Goal: Task Accomplishment & Management: Use online tool/utility

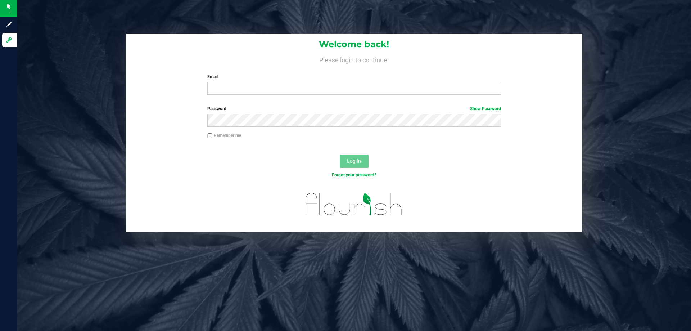
click at [240, 101] on form "Welcome back! Please login to continue. Email Required Please format your email…" at bounding box center [353, 133] width 445 height 198
click at [233, 90] on input "Email" at bounding box center [353, 88] width 293 height 13
type input "[EMAIL_ADDRESS][DOMAIN_NAME]"
click at [340, 155] on button "Log In" at bounding box center [354, 161] width 29 height 13
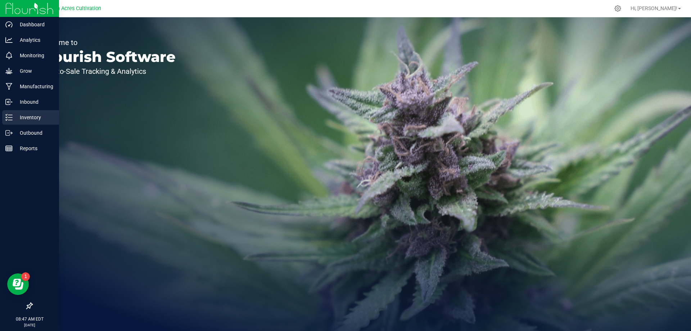
click at [13, 115] on p "Inventory" at bounding box center [34, 117] width 43 height 9
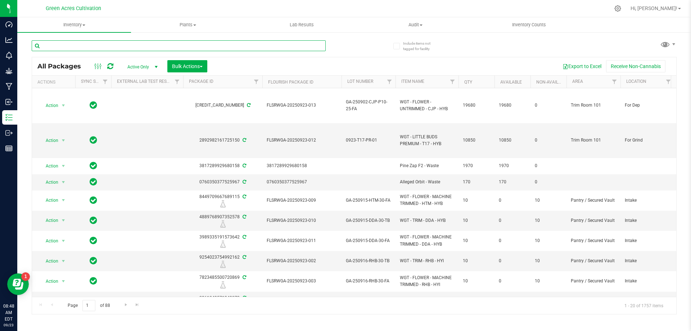
click at [142, 47] on input "text" at bounding box center [179, 45] width 294 height 11
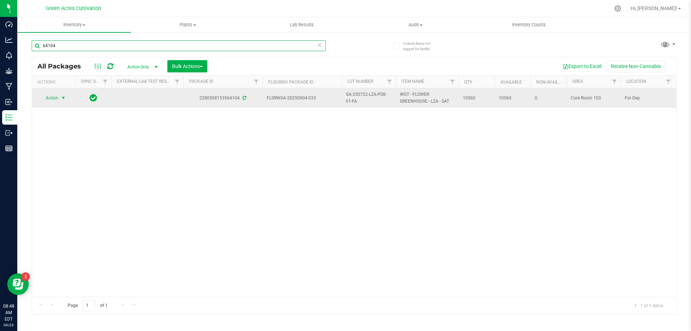
type input "64104"
click at [61, 99] on span "select" at bounding box center [63, 98] width 6 height 6
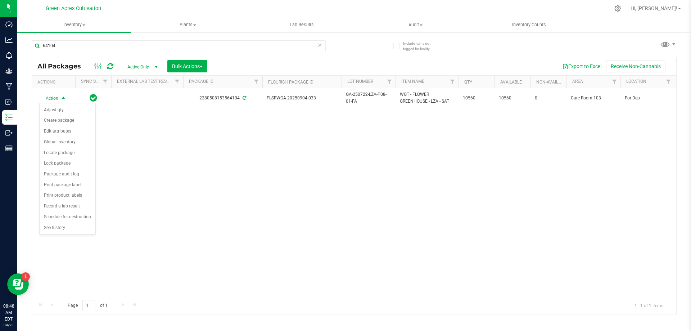
click at [408, 181] on div "Action Action Adjust qty Create package Edit attributes Global inventory Locate…" at bounding box center [354, 192] width 644 height 208
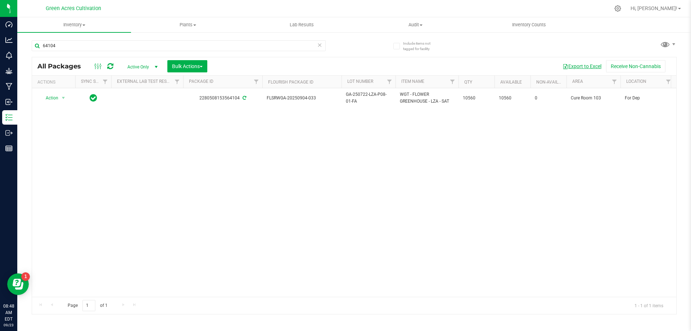
click at [587, 71] on button "Export to Excel" at bounding box center [582, 66] width 48 height 12
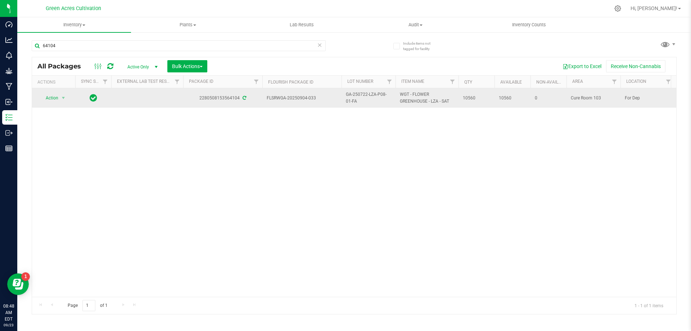
click at [60, 99] on span "select" at bounding box center [63, 98] width 9 height 10
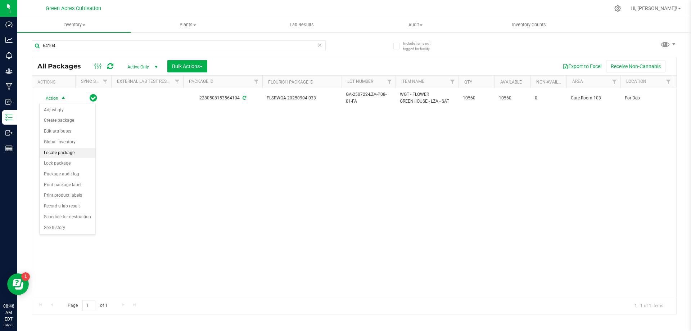
click at [69, 154] on li "Locate package" at bounding box center [68, 153] width 56 height 11
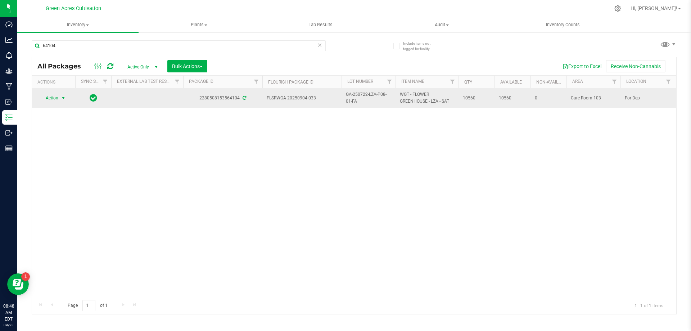
click at [57, 100] on span "Action" at bounding box center [48, 98] width 19 height 10
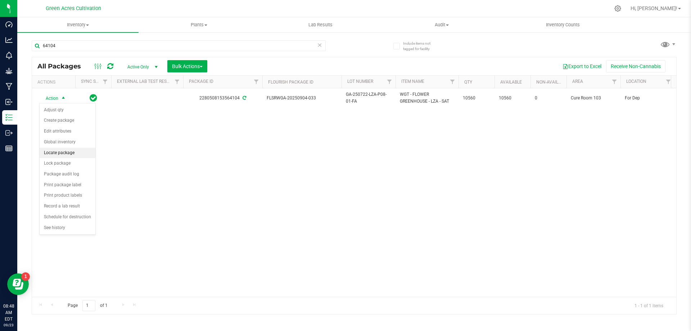
click at [53, 152] on li "Locate package" at bounding box center [68, 153] width 56 height 11
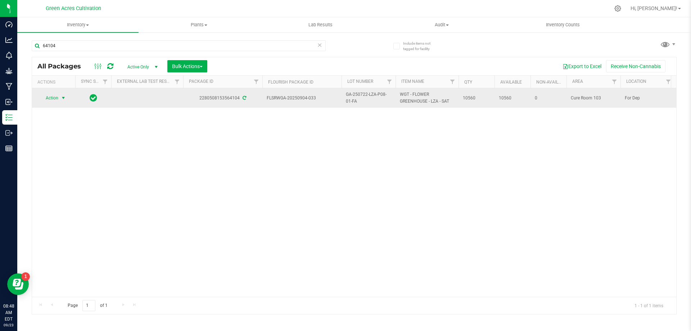
click at [51, 97] on span "Action" at bounding box center [48, 98] width 19 height 10
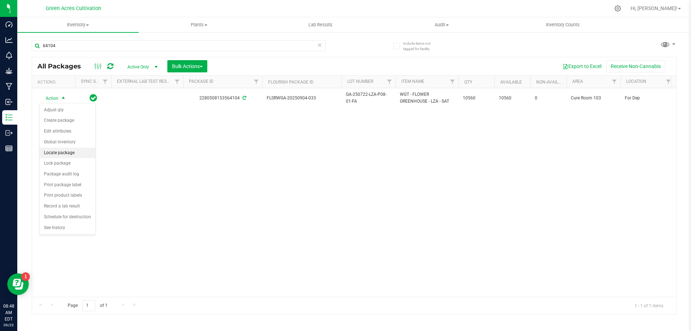
click at [58, 151] on li "Locate package" at bounding box center [68, 153] width 56 height 11
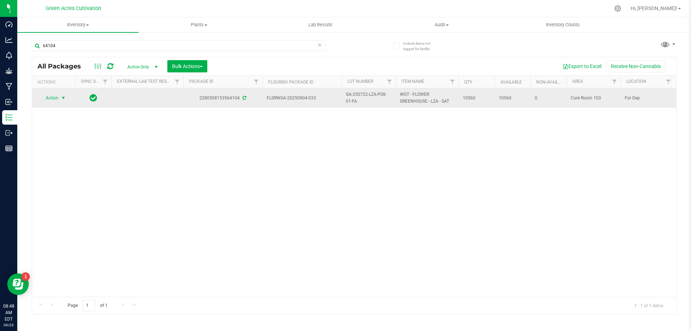
click at [54, 98] on span "Action" at bounding box center [48, 98] width 19 height 10
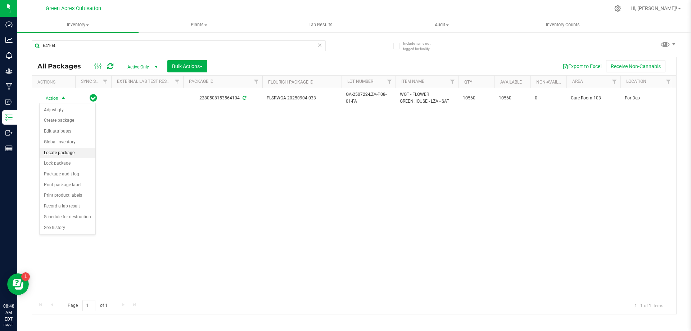
click at [60, 155] on li "Locate package" at bounding box center [68, 153] width 56 height 11
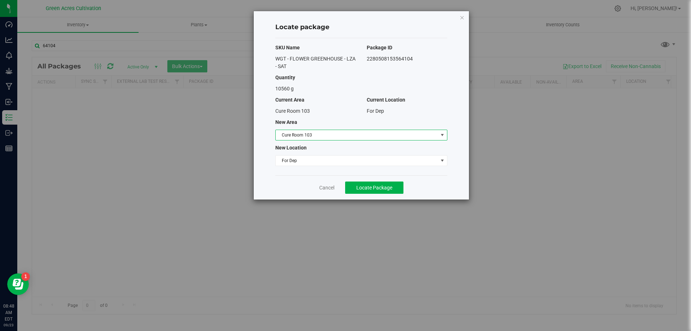
click at [330, 137] on span "Cure Room 103" at bounding box center [357, 135] width 162 height 10
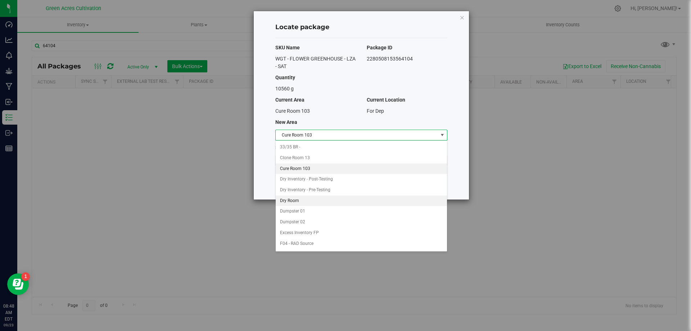
click at [312, 199] on li "Dry Room" at bounding box center [361, 200] width 171 height 11
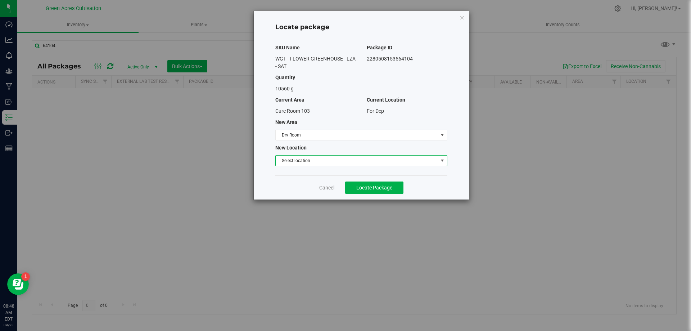
click at [323, 155] on span "Select location" at bounding box center [357, 160] width 162 height 10
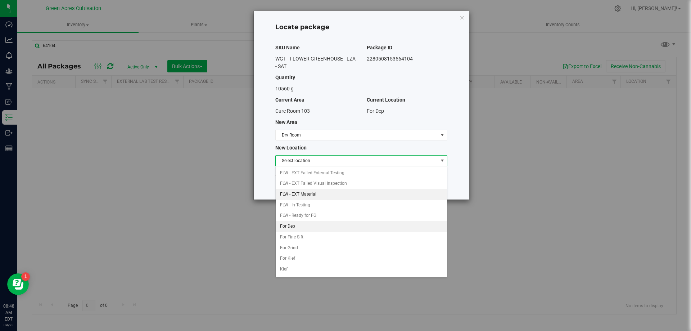
scroll to position [31, 0]
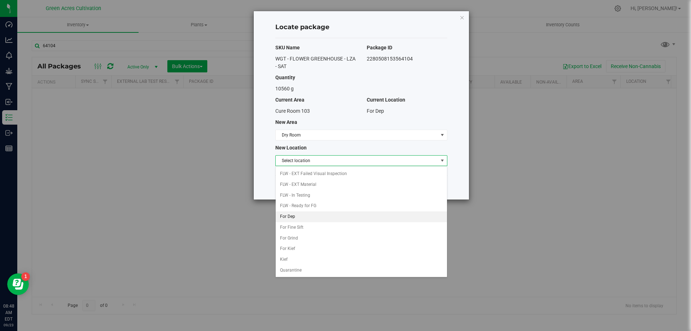
click at [320, 217] on li "For Dep" at bounding box center [361, 216] width 171 height 11
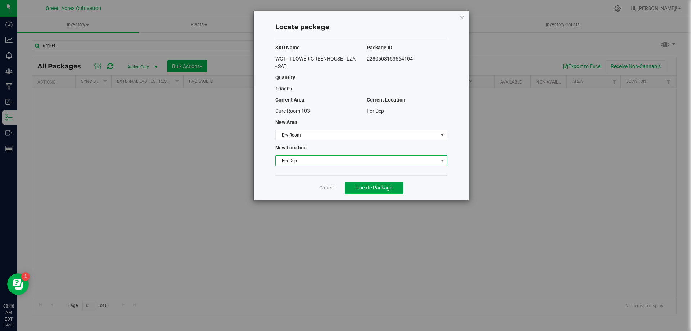
click at [377, 185] on span "Locate Package" at bounding box center [374, 188] width 36 height 6
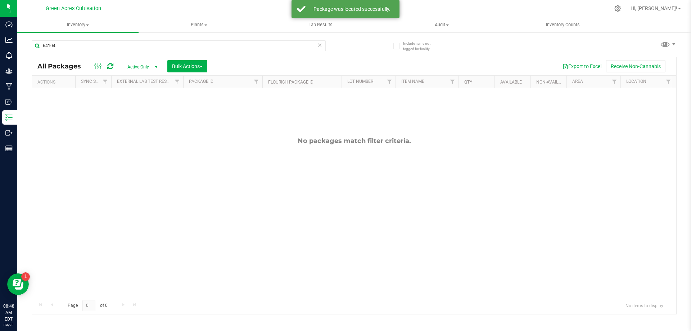
click at [317, 49] on icon at bounding box center [319, 44] width 5 height 9
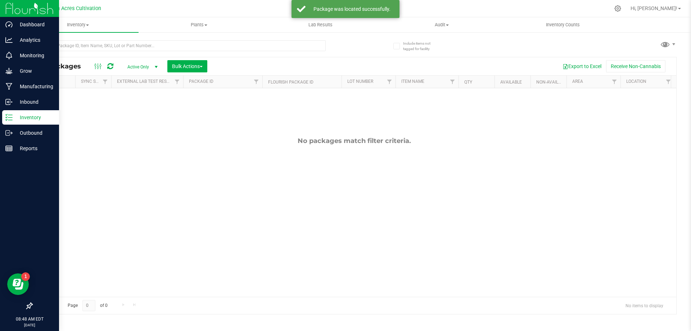
click at [11, 5] on img at bounding box center [29, 8] width 48 height 17
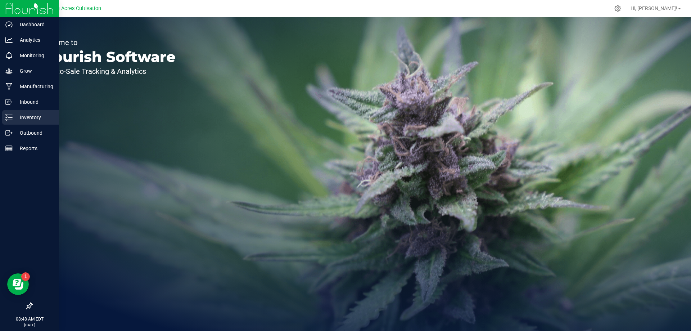
click at [40, 113] on p "Inventory" at bounding box center [34, 117] width 43 height 9
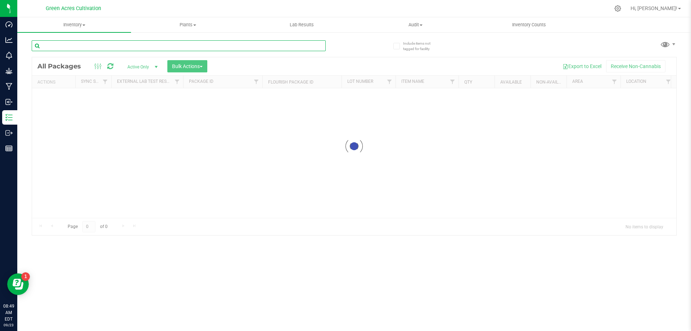
click at [140, 44] on input "text" at bounding box center [179, 45] width 294 height 11
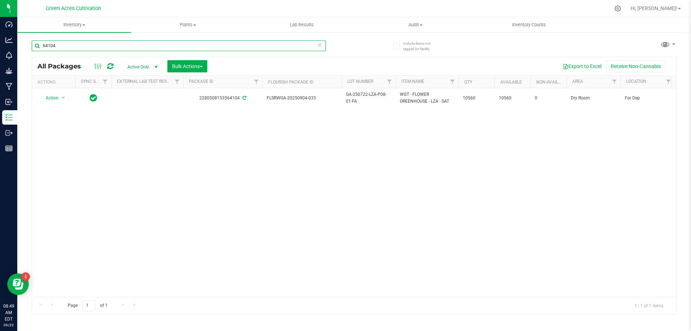
type input "64104"
click at [409, 146] on div "Action Action Adjust qty Create package Edit attributes Global inventory Locate…" at bounding box center [354, 192] width 644 height 208
